Goal: Navigation & Orientation: Find specific page/section

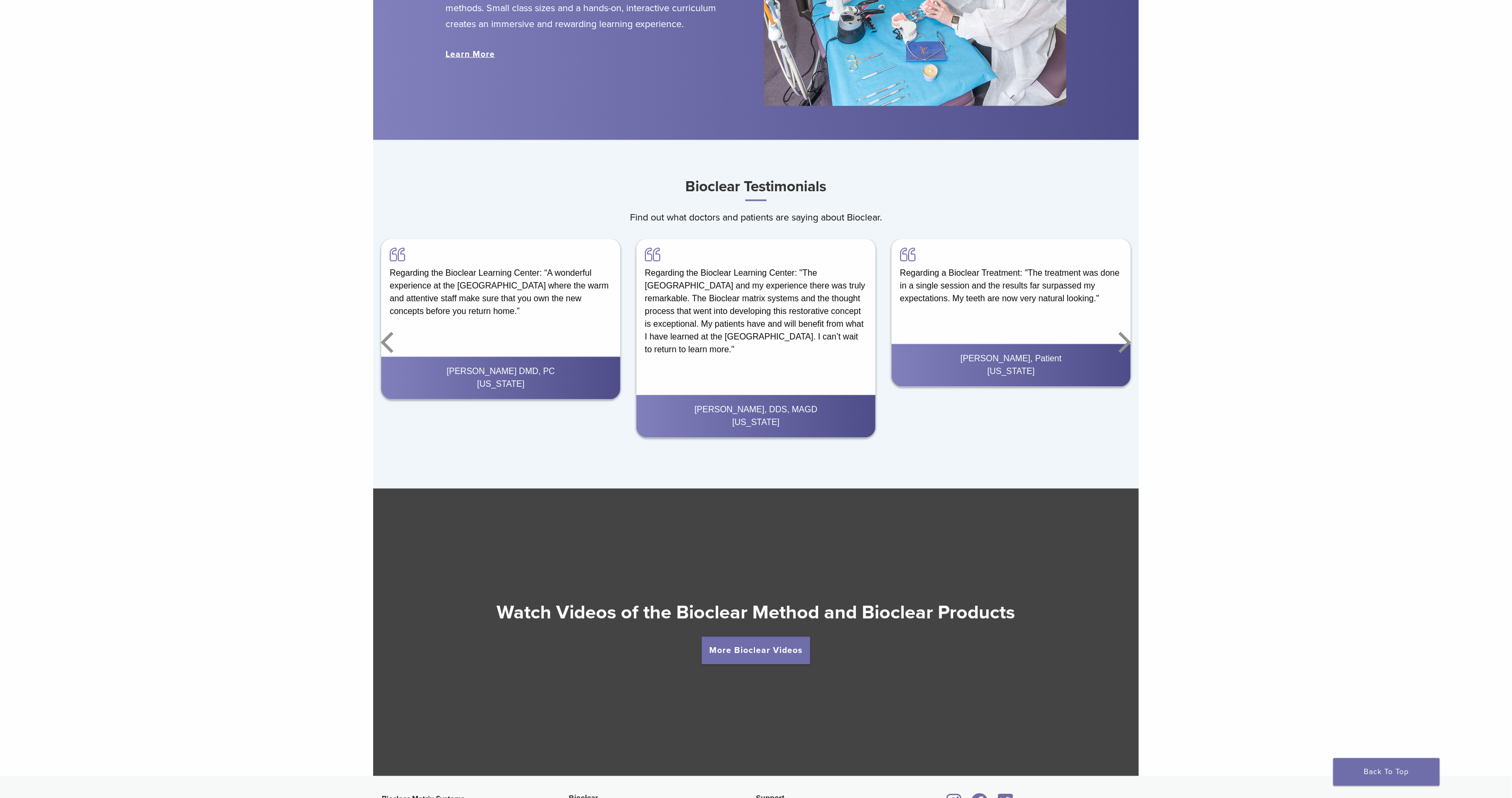
scroll to position [1844, 0]
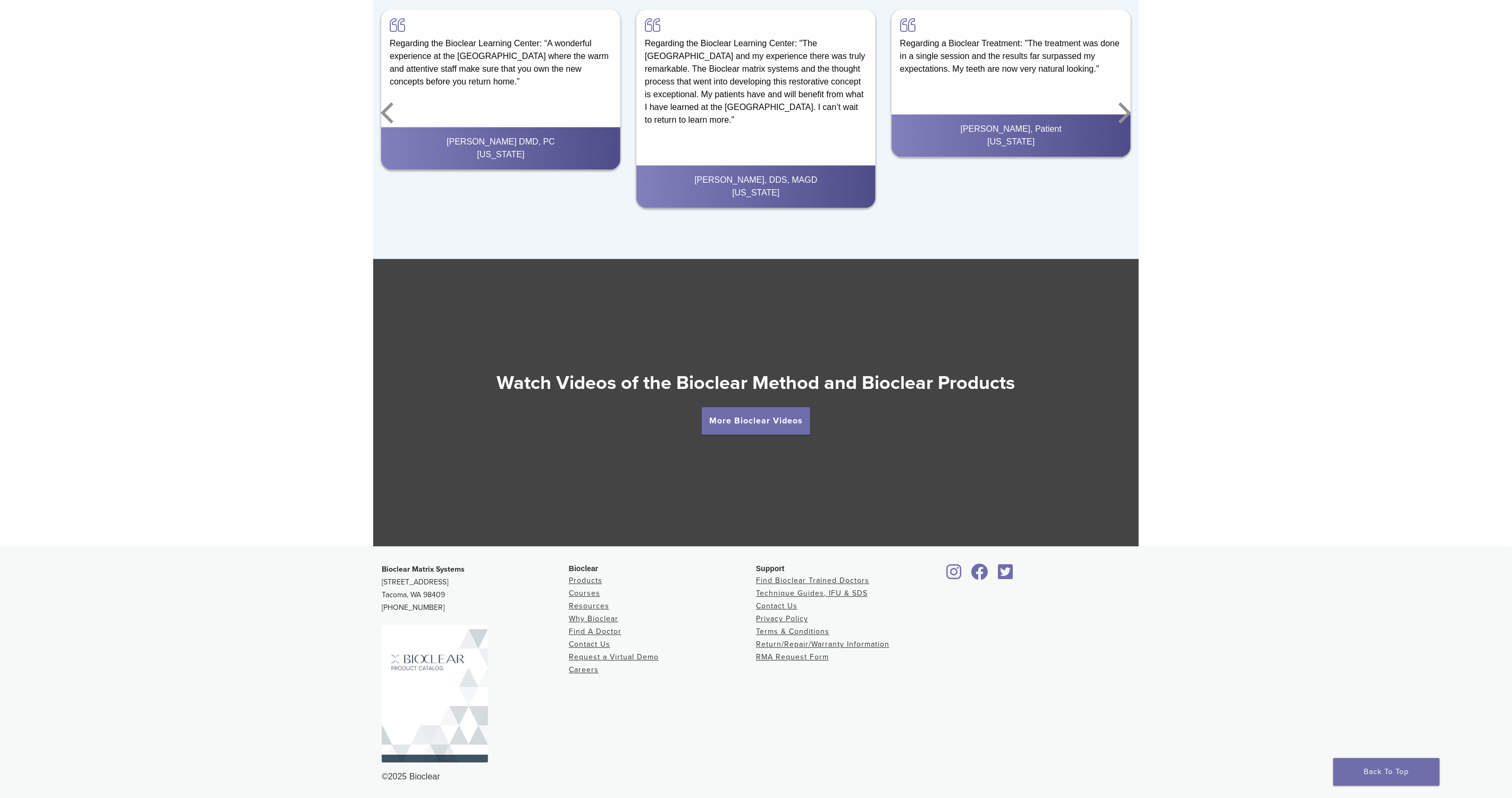
click at [400, 696] on img at bounding box center [435, 694] width 106 height 138
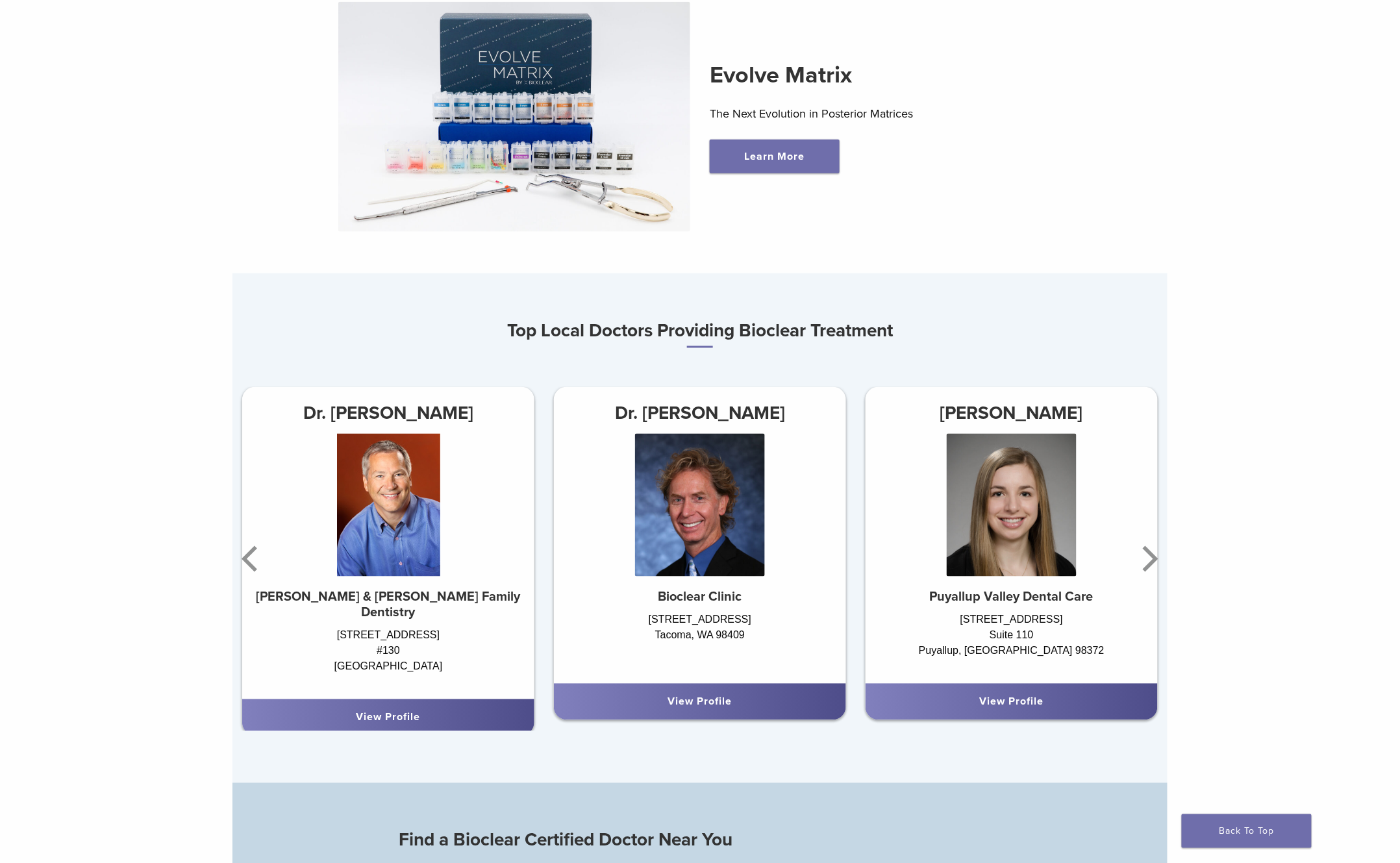
scroll to position [0, 0]
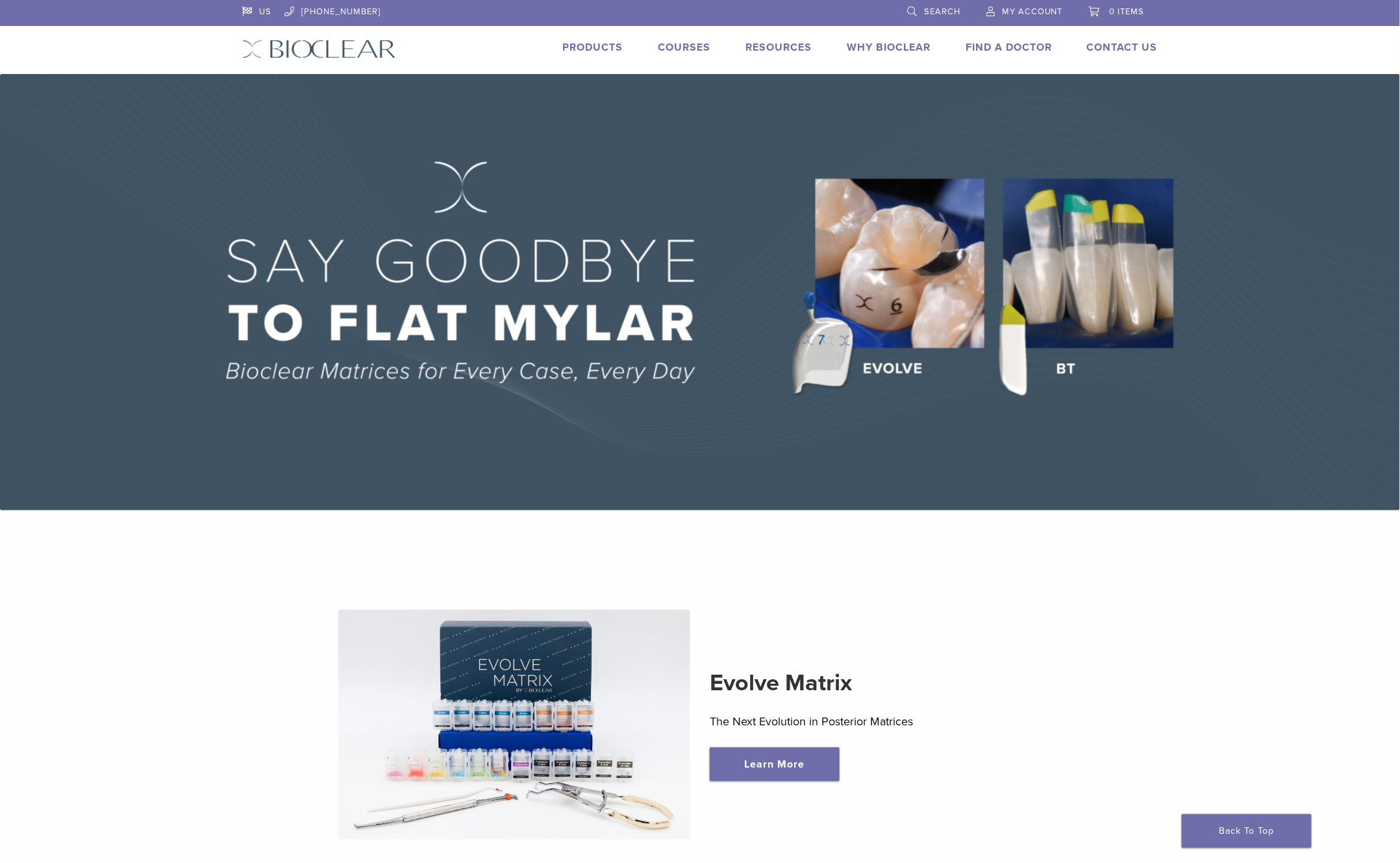
click at [608, 46] on link "Products" at bounding box center [592, 48] width 60 height 13
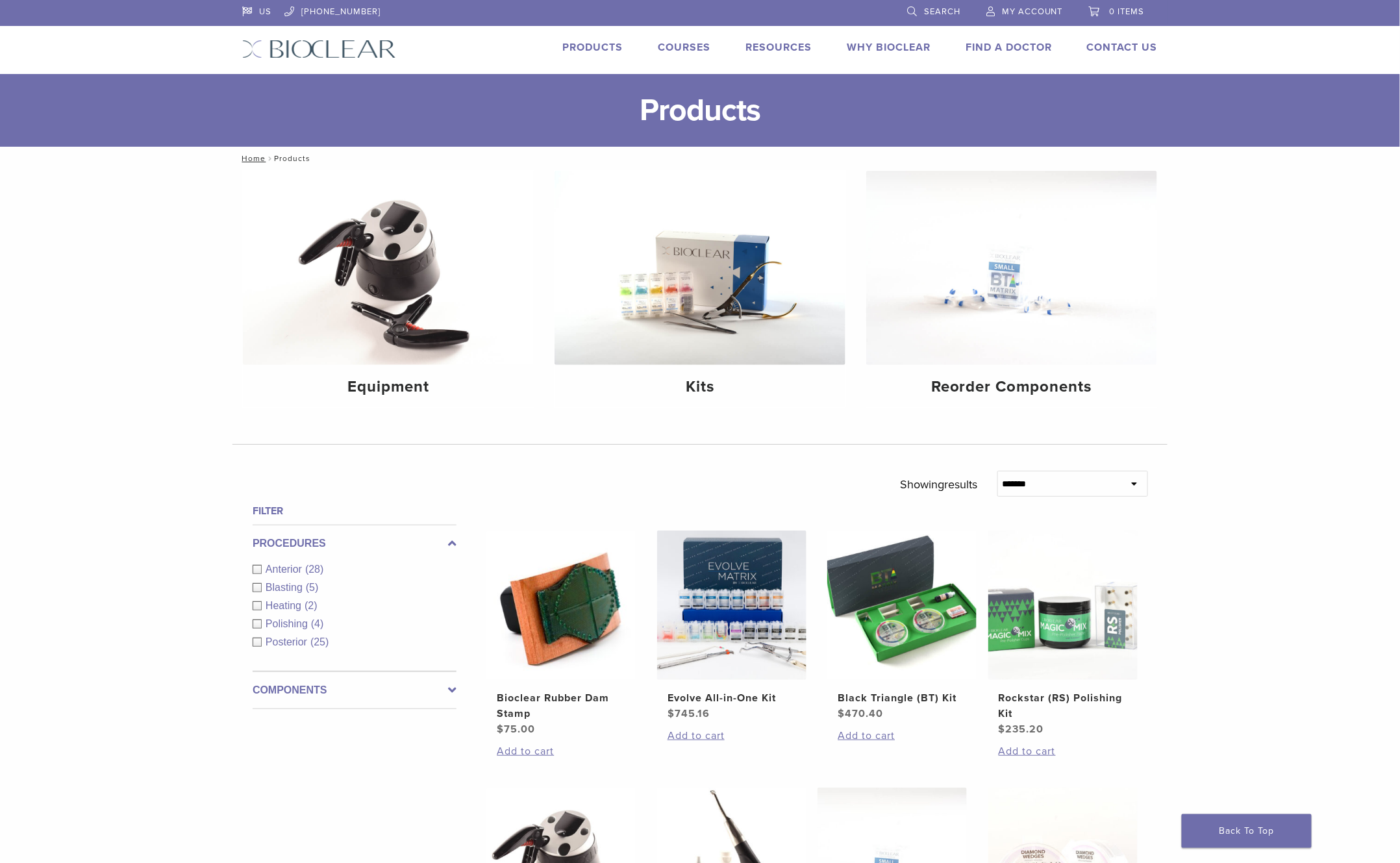
click at [678, 51] on link "Courses" at bounding box center [683, 48] width 53 height 13
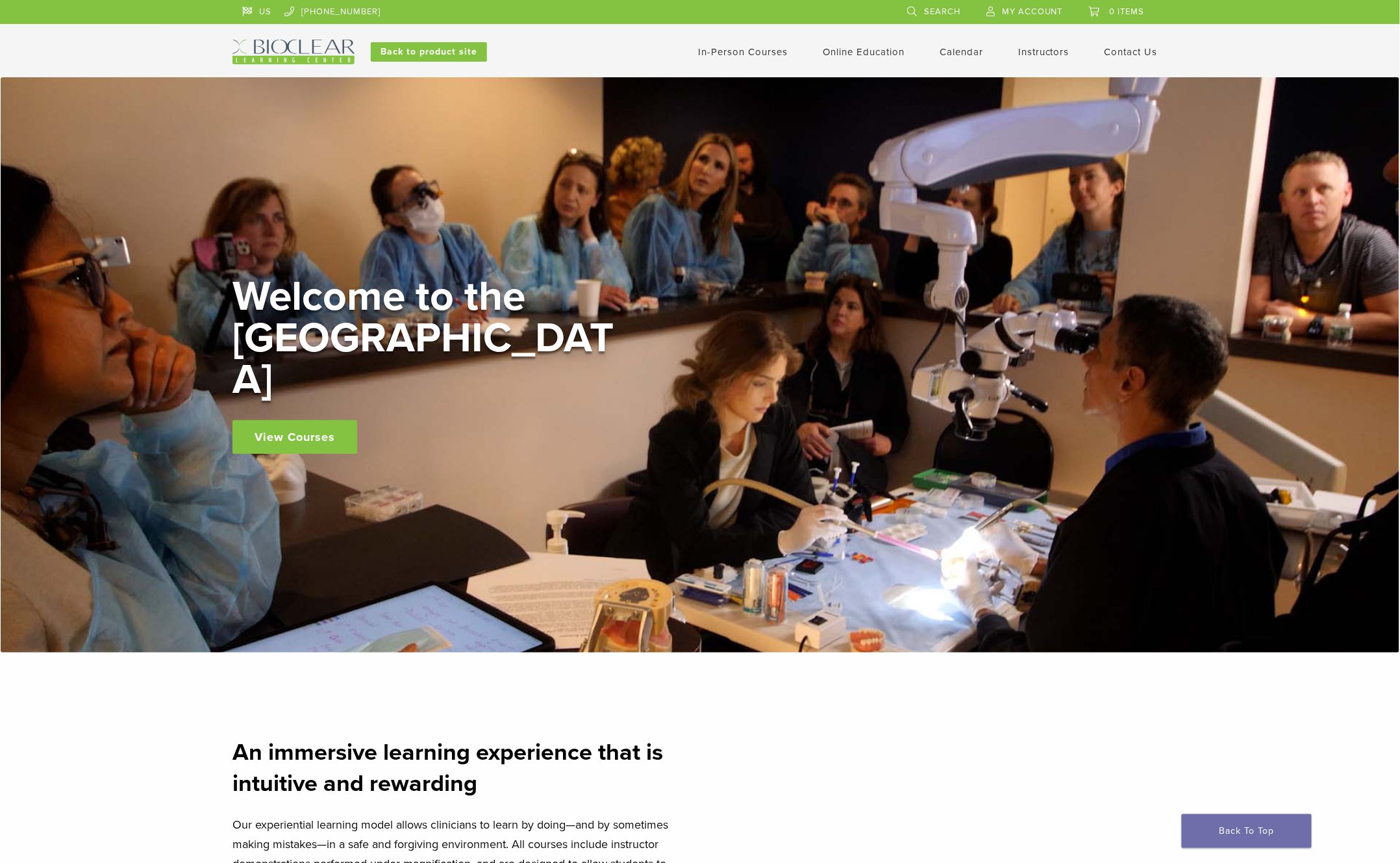
click at [1126, 51] on link "Contact Us" at bounding box center [1131, 52] width 54 height 11
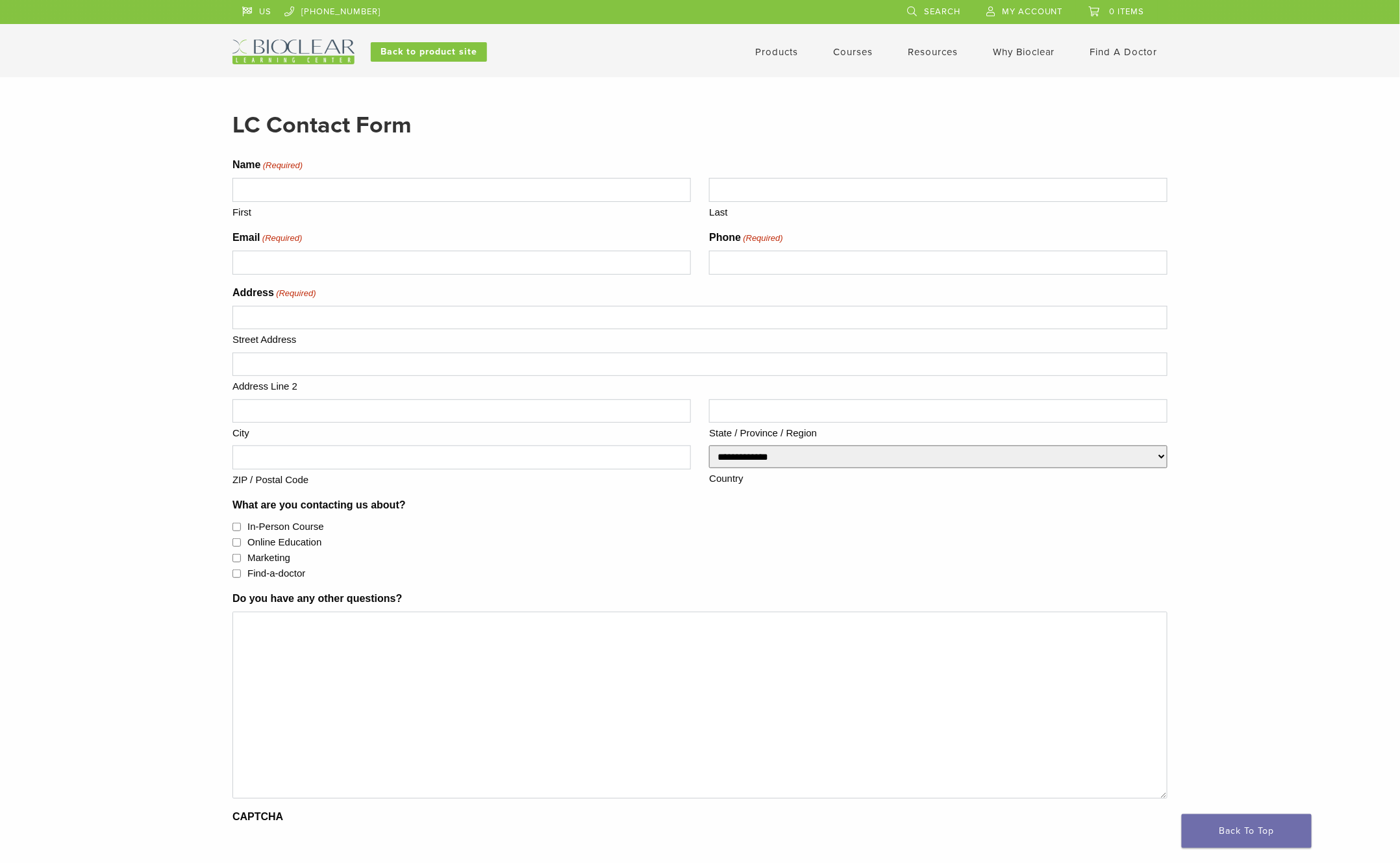
click at [301, 50] on img at bounding box center [293, 52] width 122 height 25
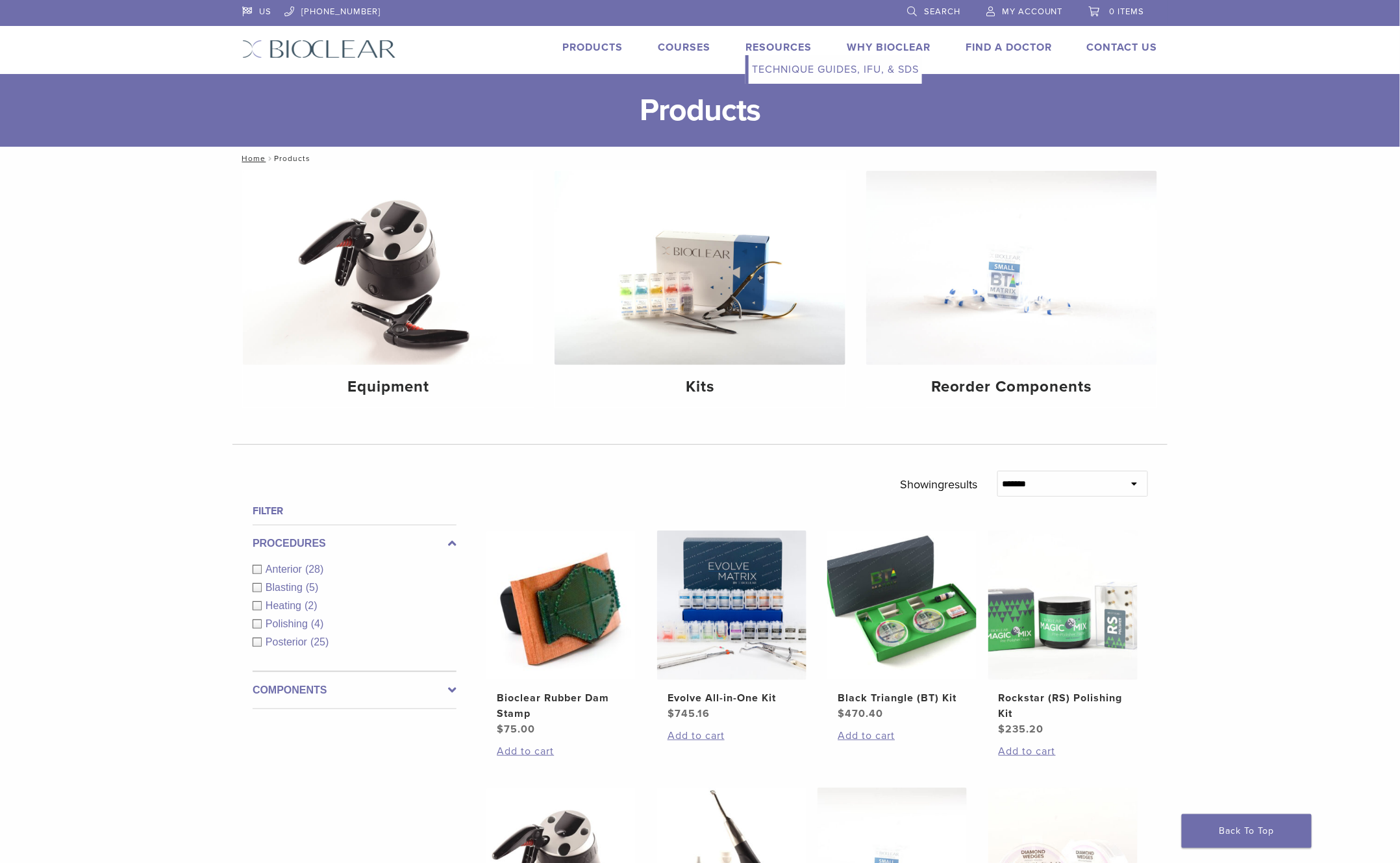
click at [789, 68] on link "Technique Guides, IFU, & SDS" at bounding box center [834, 70] width 173 height 29
